Goal: Navigation & Orientation: Understand site structure

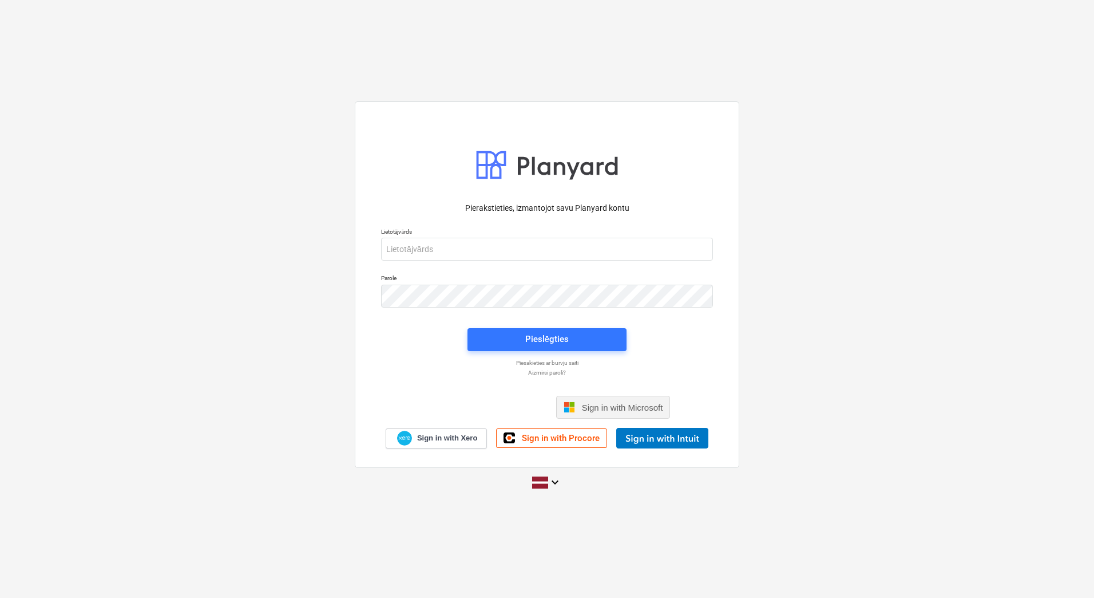
click at [604, 411] on span "Sign in with Microsoft" at bounding box center [622, 407] width 81 height 10
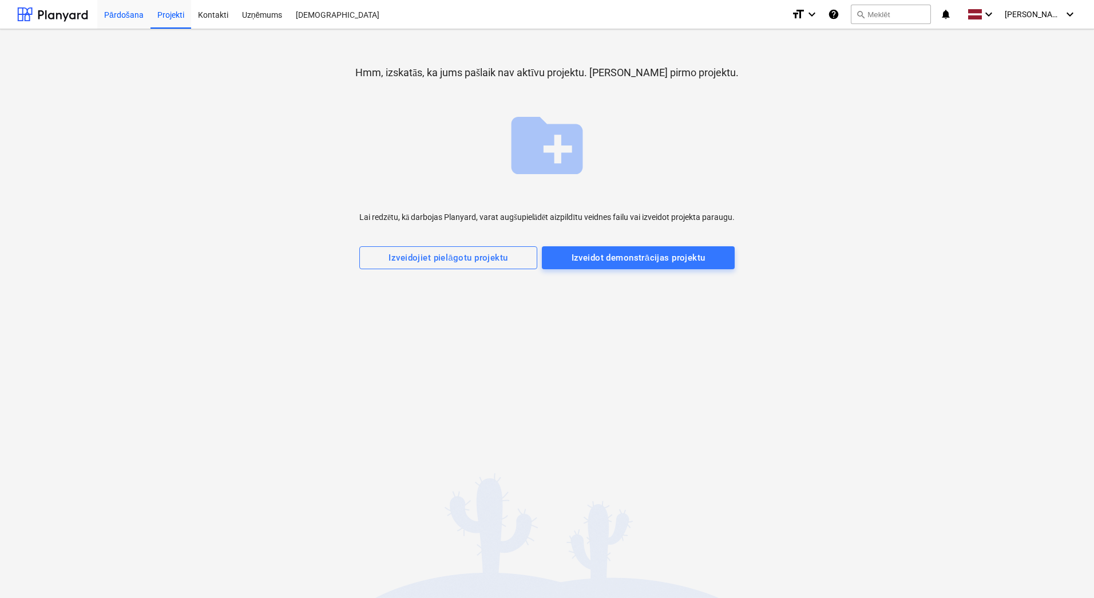
click at [118, 19] on div "Pārdošana" at bounding box center [123, 13] width 53 height 29
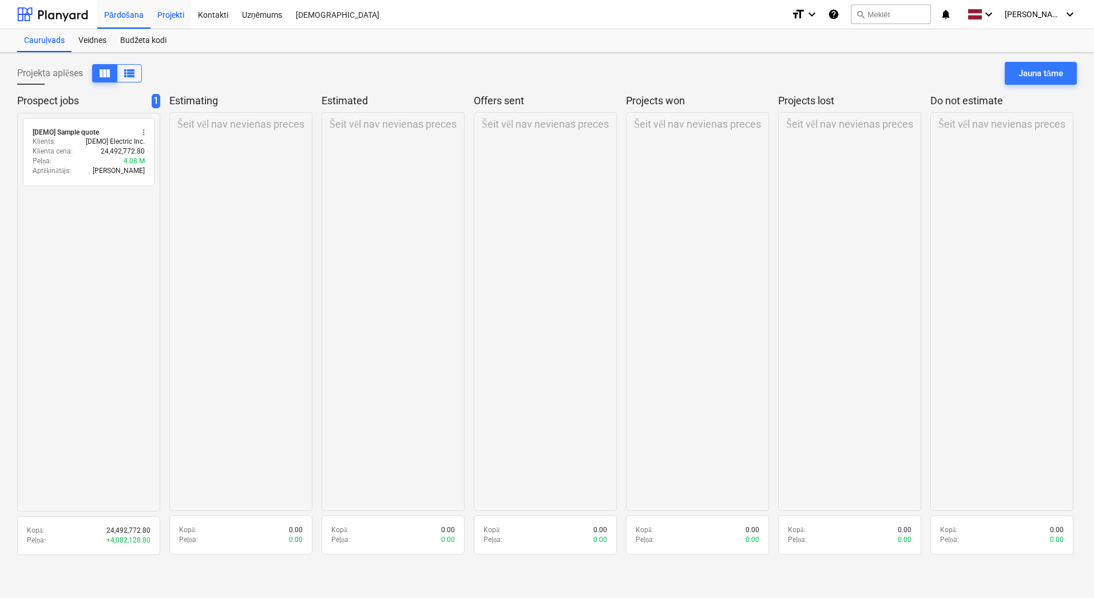
click at [178, 17] on div "Projekti" at bounding box center [171, 13] width 41 height 29
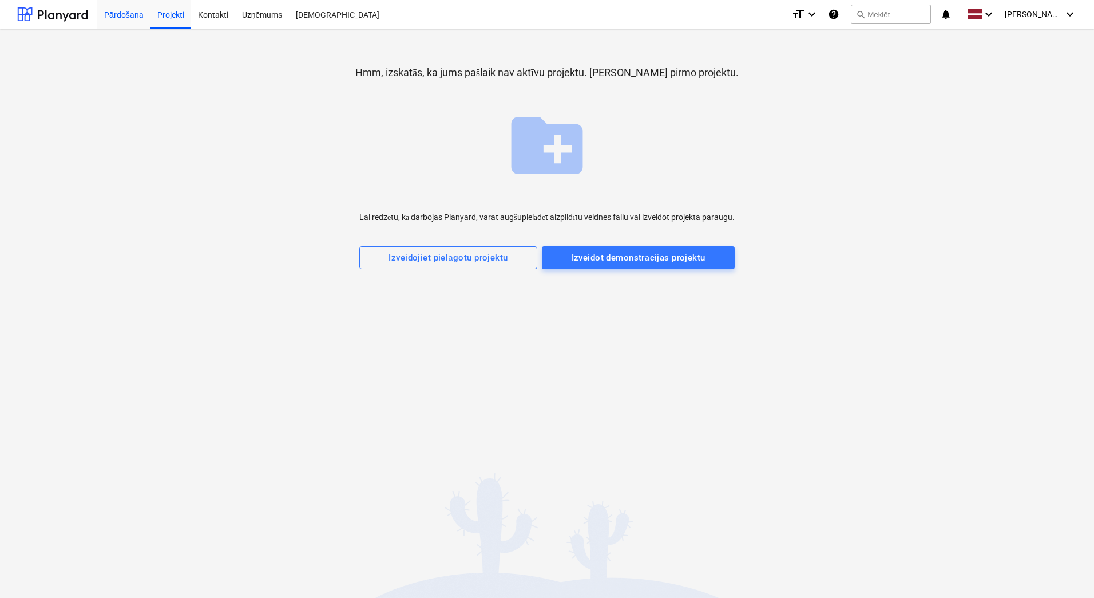
click at [126, 18] on div "Pārdošana" at bounding box center [123, 13] width 53 height 29
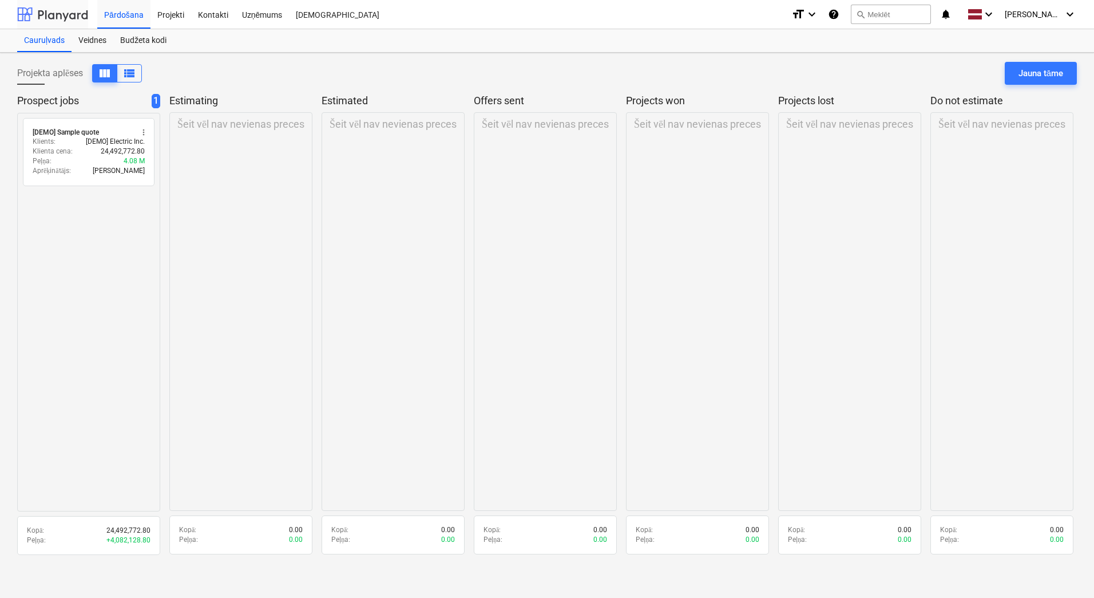
click at [50, 15] on div at bounding box center [52, 14] width 71 height 29
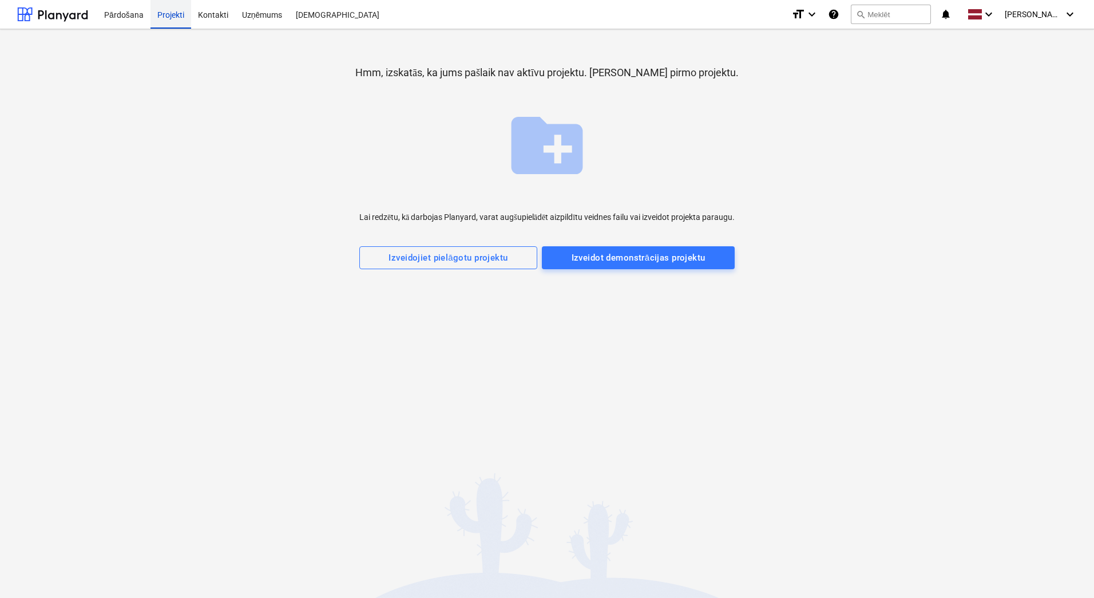
drag, startPoint x: 219, startPoint y: 13, endPoint x: 152, endPoint y: 19, distance: 67.8
click at [219, 13] on div "Kontakti" at bounding box center [213, 13] width 44 height 29
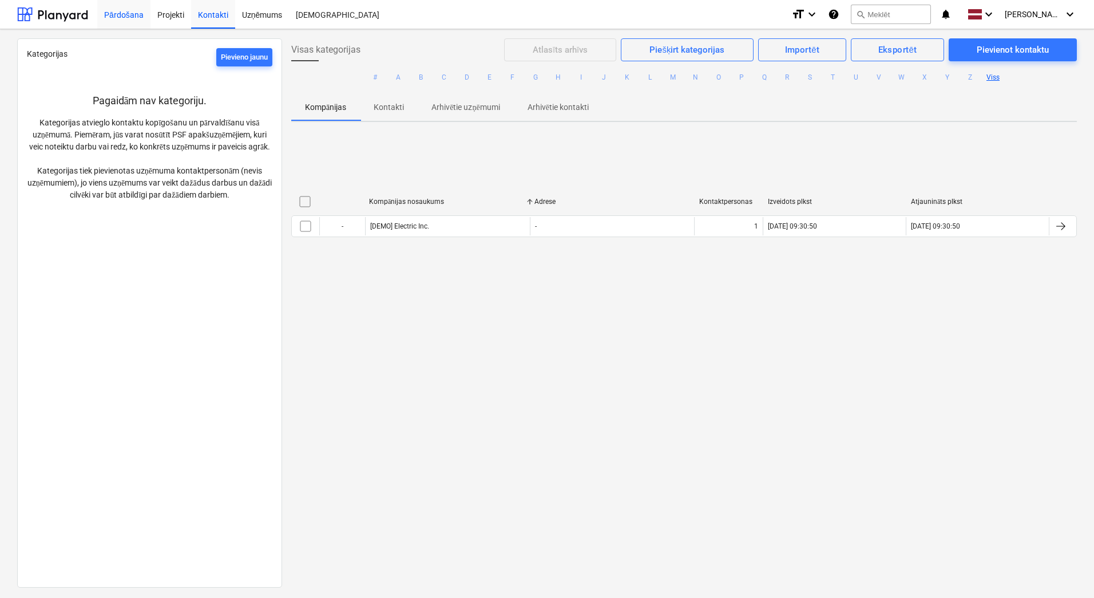
click at [121, 15] on div "Pārdošana" at bounding box center [123, 13] width 53 height 29
